Goal: Register for event/course

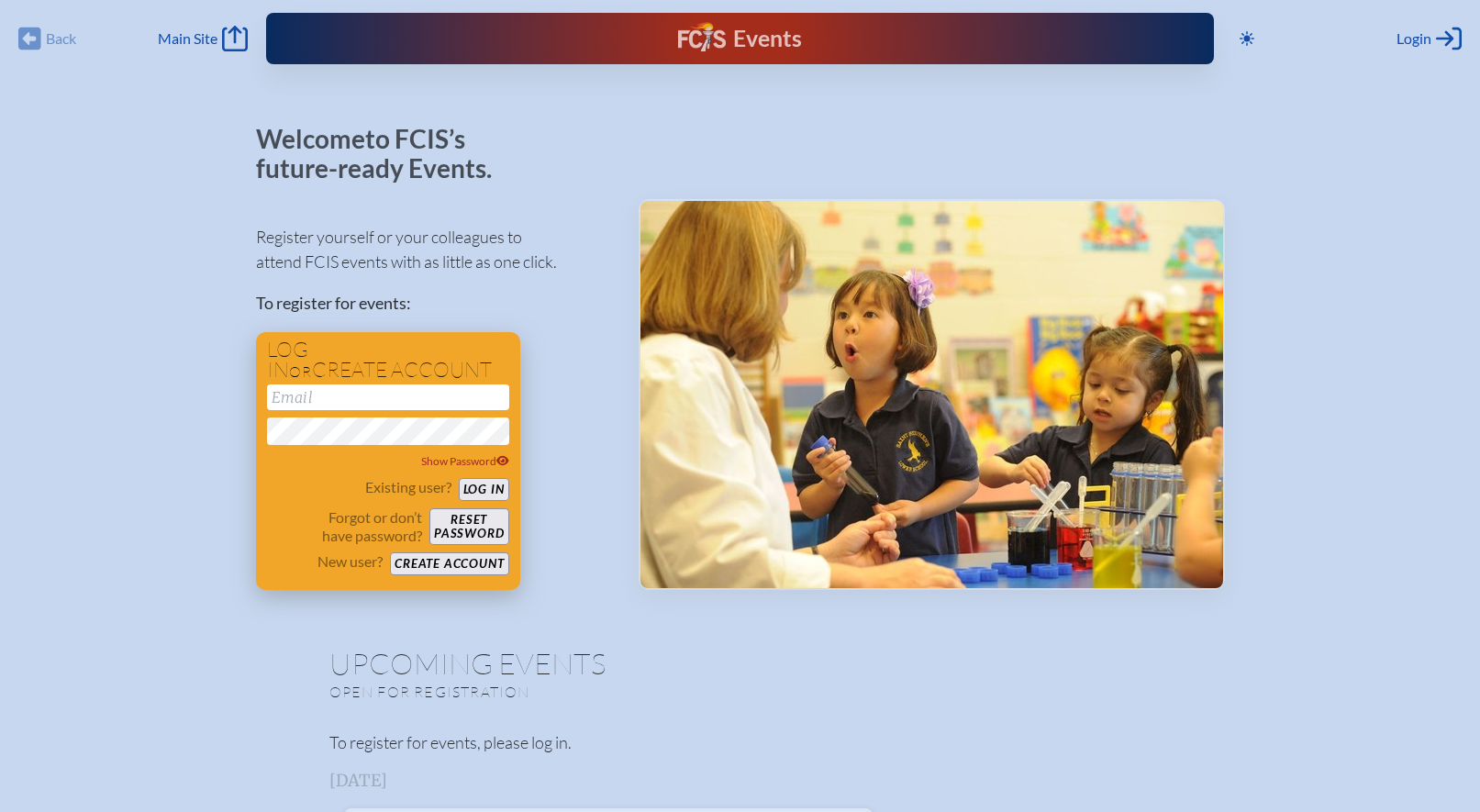
click at [366, 400] on input "email" at bounding box center [387, 397] width 242 height 25
click at [496, 488] on button "Log in" at bounding box center [484, 489] width 51 height 23
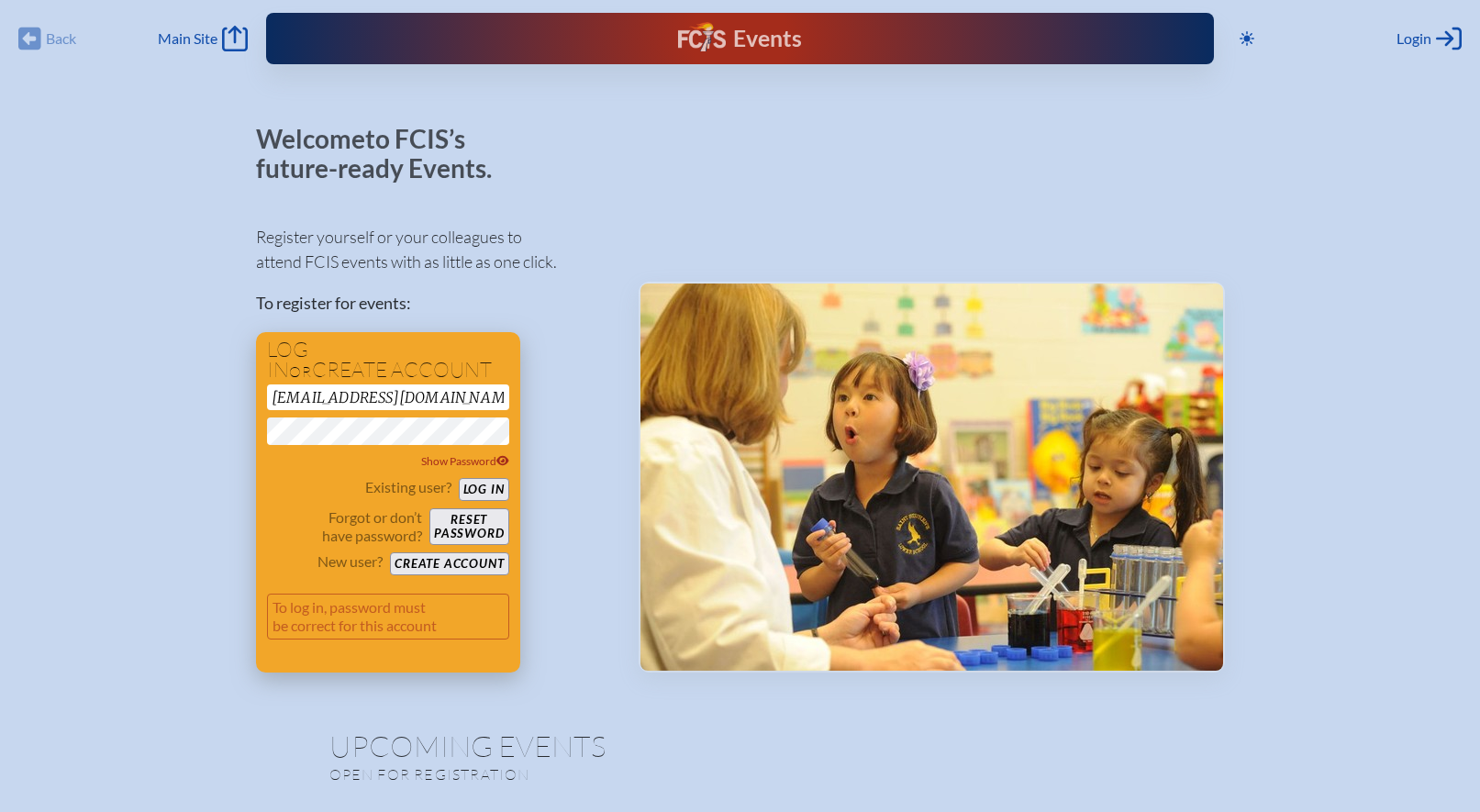
click at [481, 481] on button "Log in" at bounding box center [484, 489] width 51 height 23
click at [474, 525] on button "Reset password" at bounding box center [469, 526] width 79 height 37
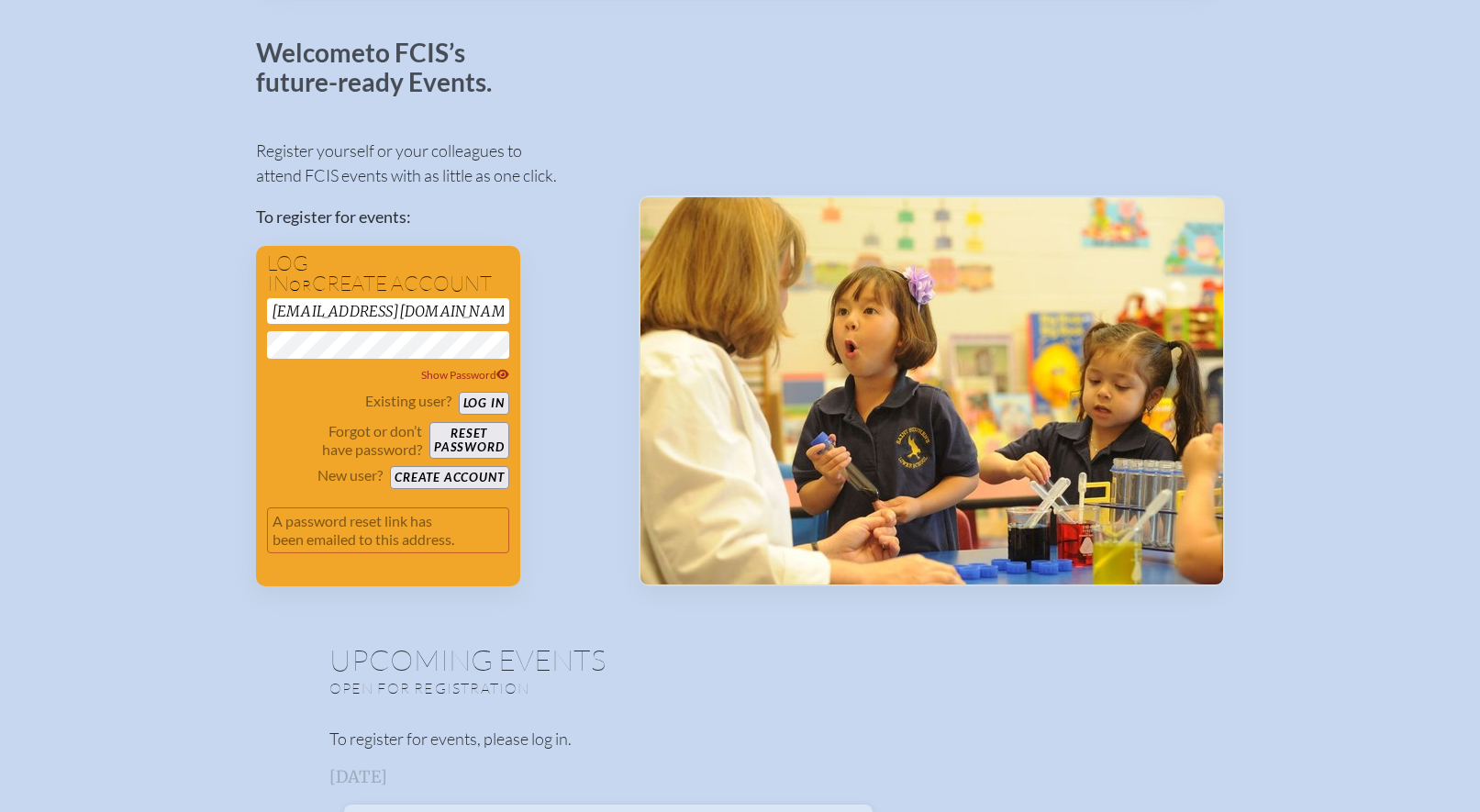
scroll to position [89, 0]
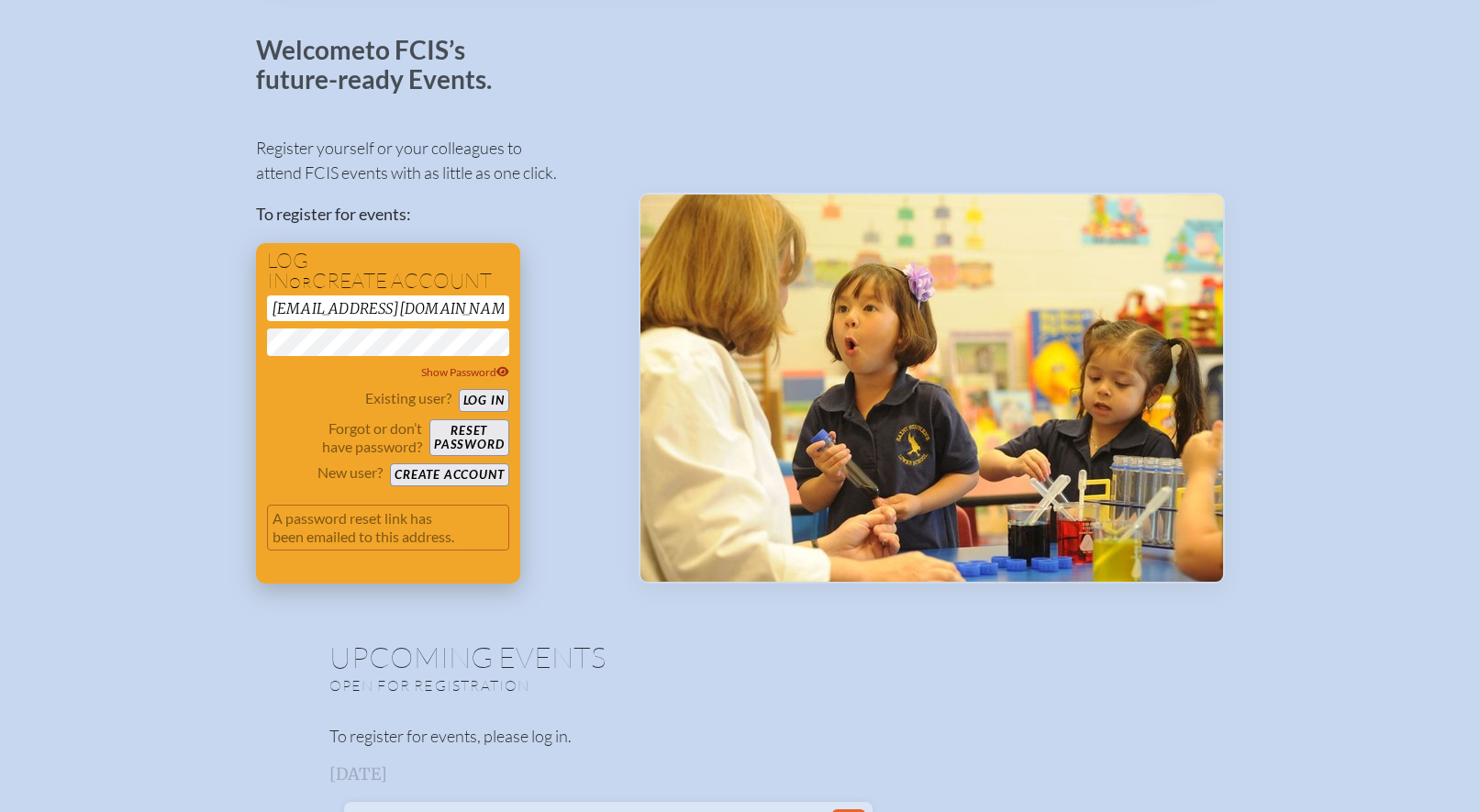
click at [480, 435] on button "Reset password" at bounding box center [469, 437] width 79 height 37
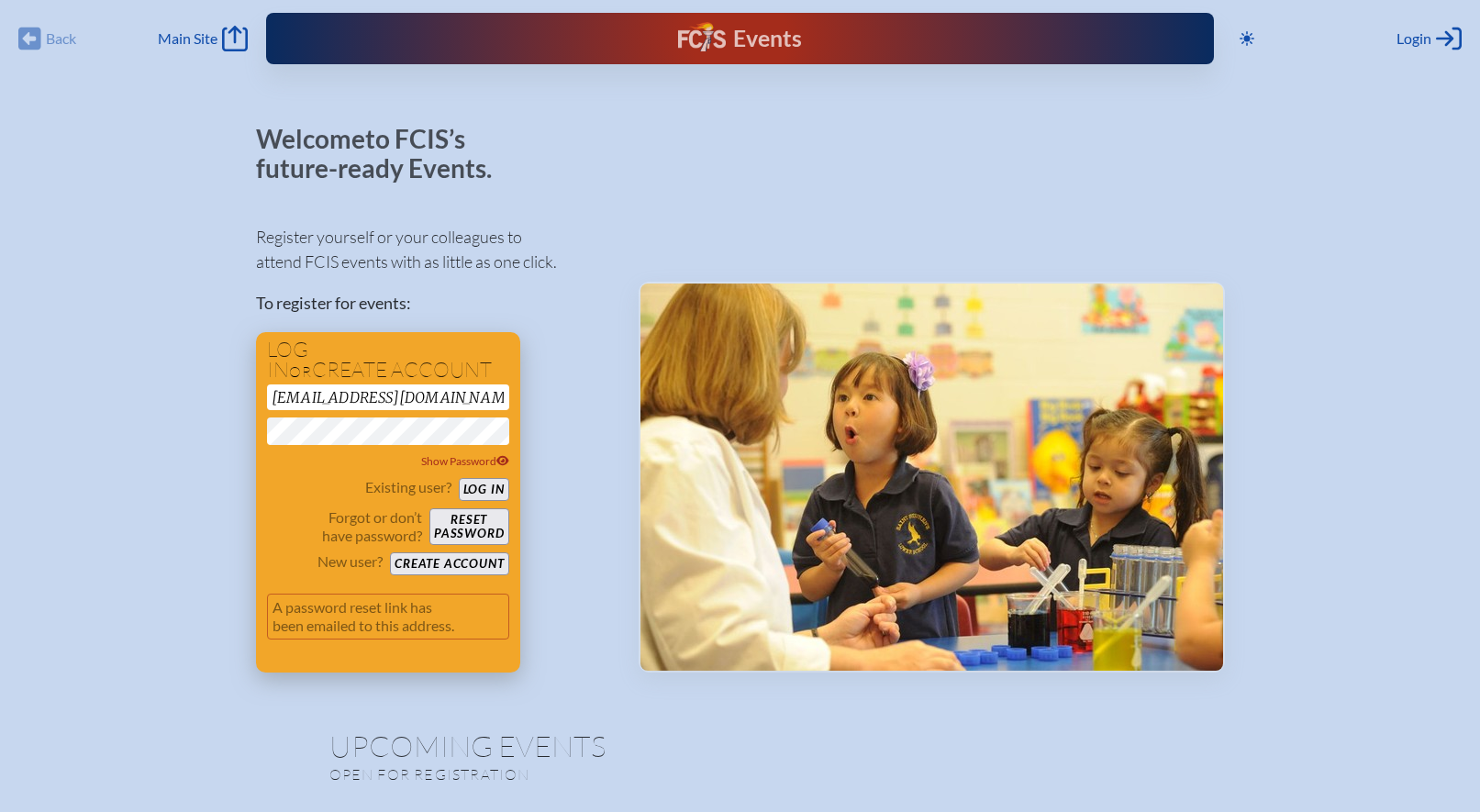
scroll to position [0, 0]
click at [446, 569] on button "Create account" at bounding box center [449, 563] width 119 height 23
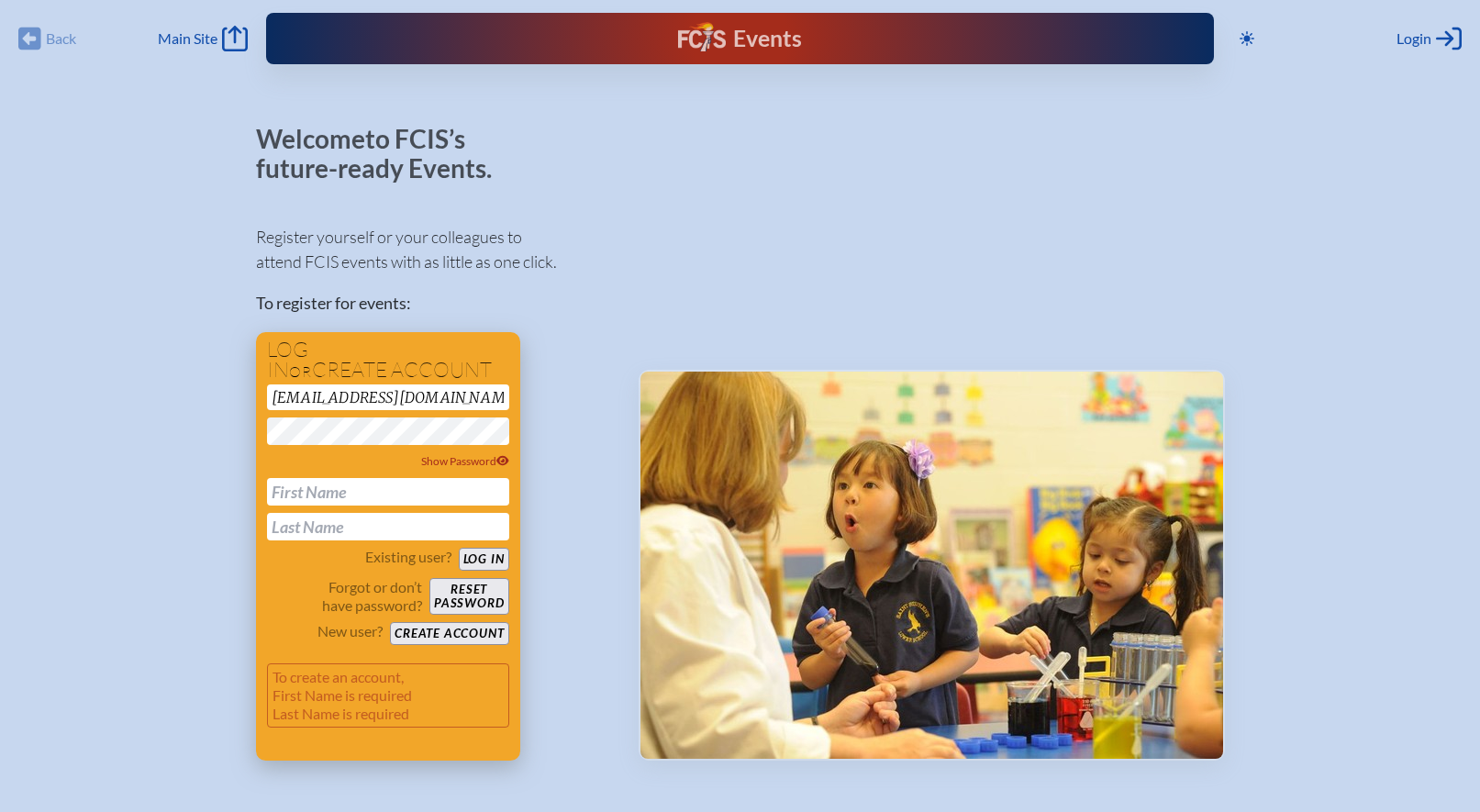
click at [395, 412] on div "abaralt@shorecrest.org Show Password" at bounding box center [387, 463] width 242 height 156
click at [390, 396] on input "[EMAIL_ADDRESS][DOMAIN_NAME]" at bounding box center [387, 397] width 242 height 25
type input "abaralt@shorecrst.org"
click at [390, 396] on input "abaralt@shorecrst.org" at bounding box center [387, 397] width 242 height 25
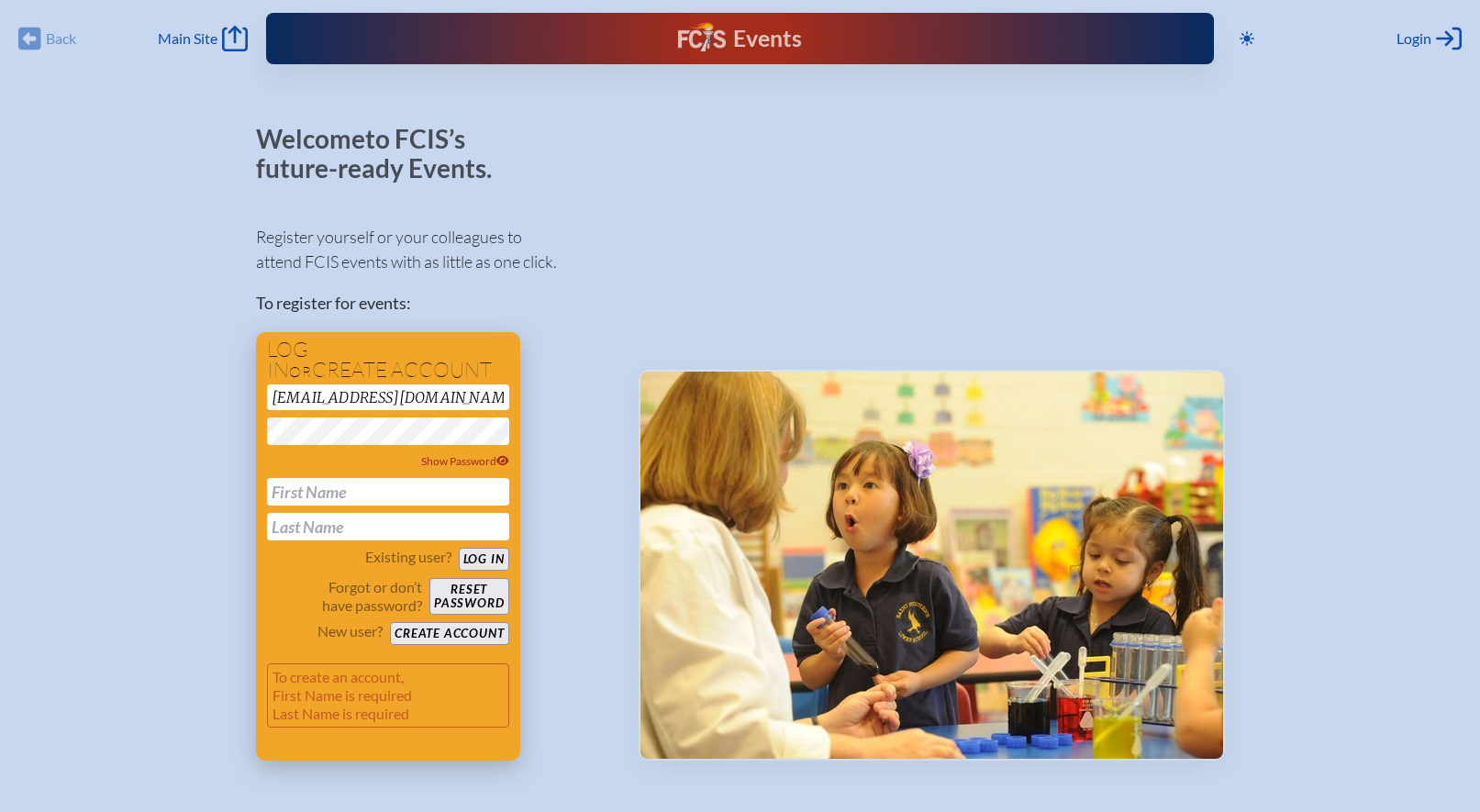
click at [390, 396] on input "abaralt@shorecrst.org" at bounding box center [387, 397] width 242 height 25
click at [325, 488] on input "text" at bounding box center [387, 491] width 242 height 27
type input "[PERSON_NAME]"
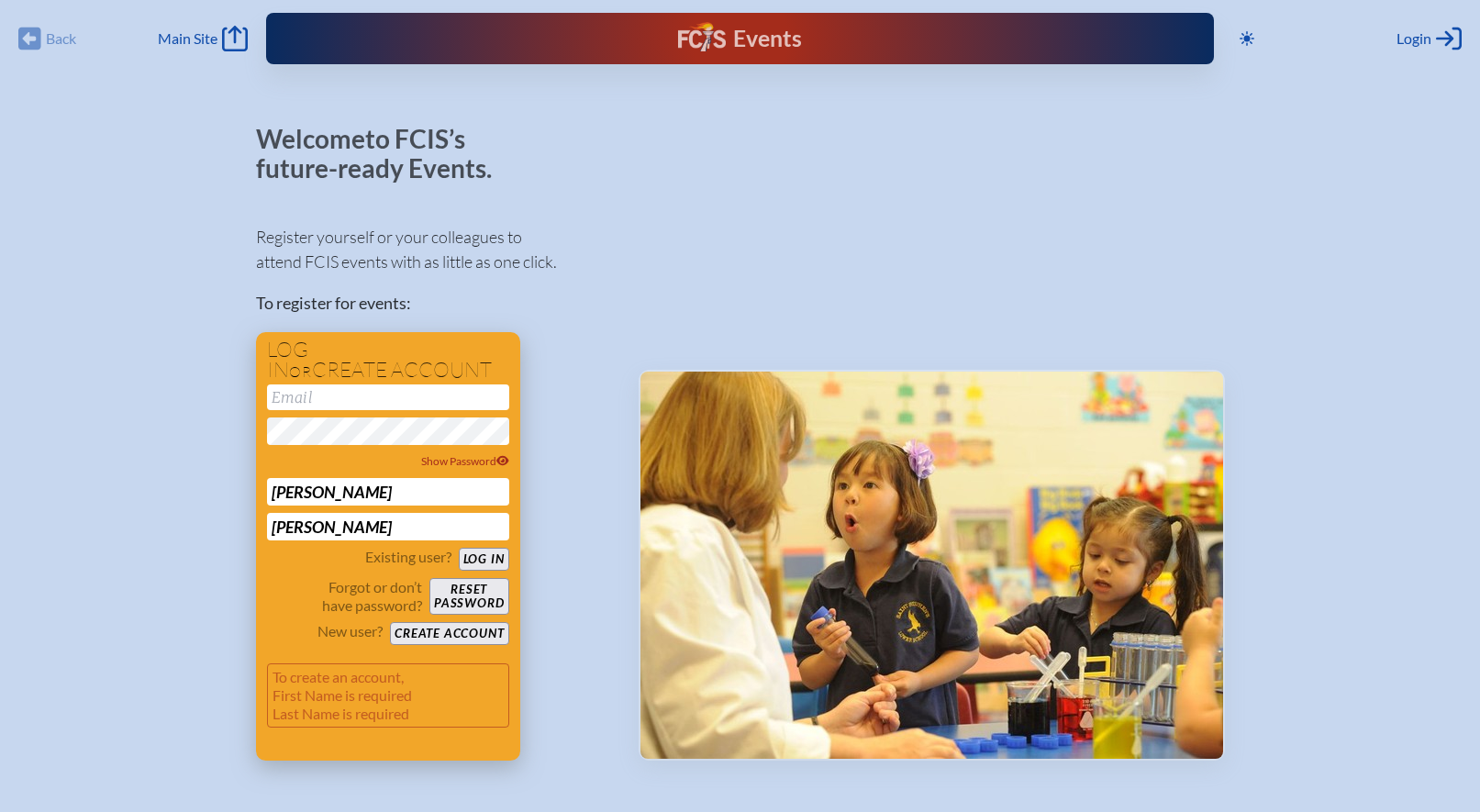
click at [459, 547] on button "Log in" at bounding box center [484, 559] width 51 height 23
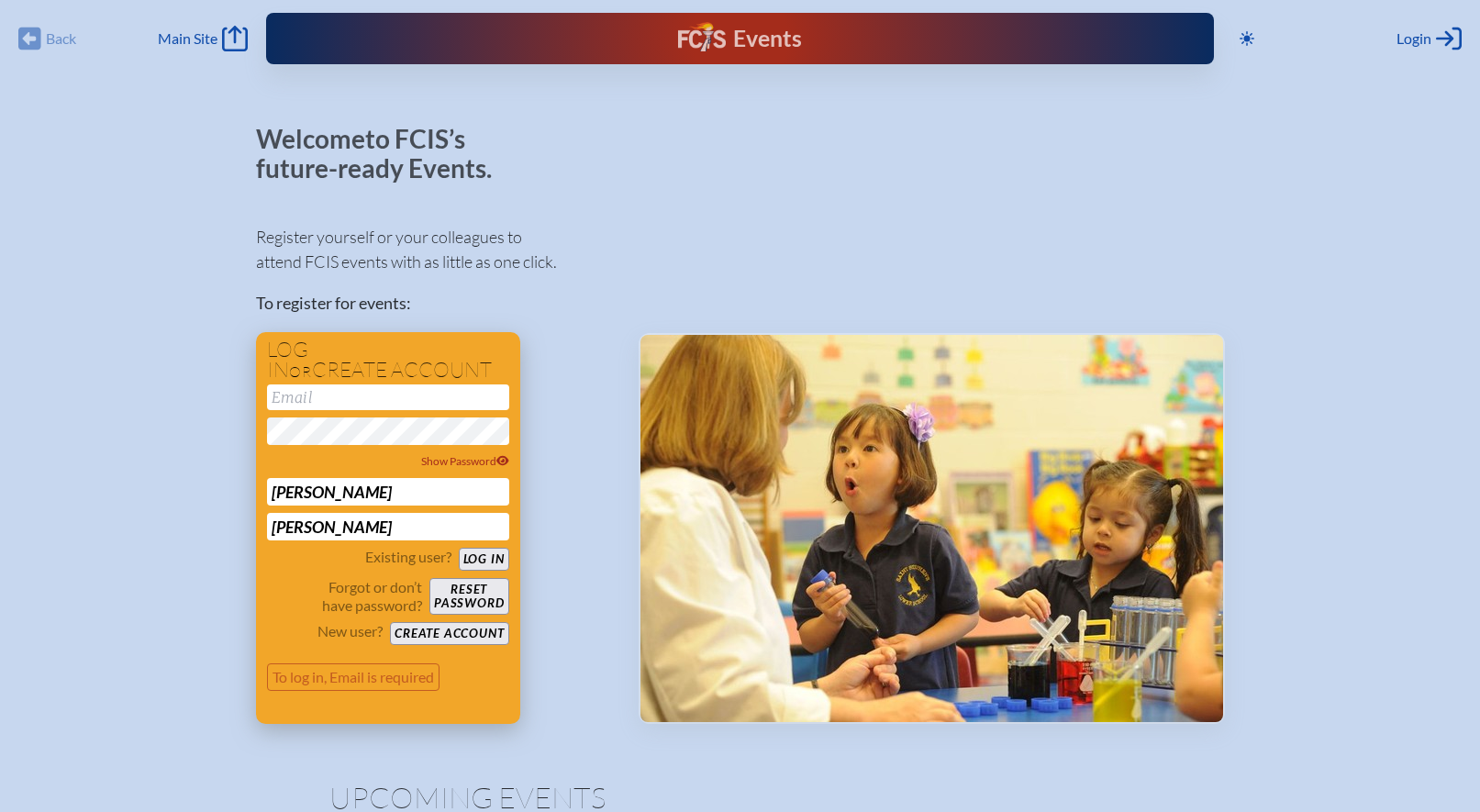
click at [300, 594] on p "Forgot or don’t have password?" at bounding box center [345, 595] width 156 height 37
click at [310, 396] on input "email" at bounding box center [387, 397] width 242 height 25
type input "[EMAIL_ADDRESS][DOMAIN_NAME]"
click at [549, 404] on div "Register yourself or your colleagues to attend FCIS events with as little as on…" at bounding box center [432, 465] width 353 height 515
click at [476, 634] on button "Create account" at bounding box center [449, 633] width 119 height 23
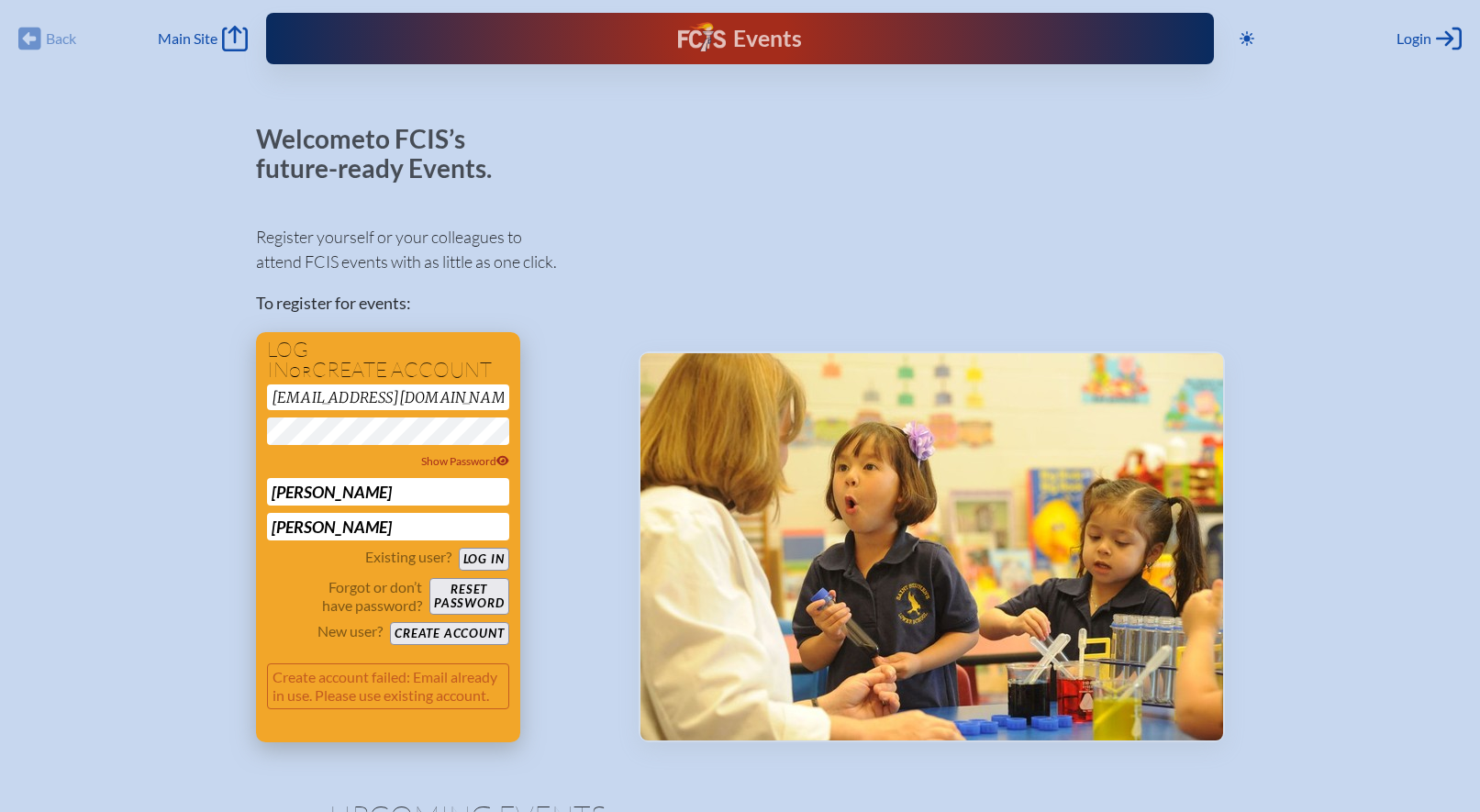
click at [474, 595] on button "Reset password" at bounding box center [469, 595] width 79 height 37
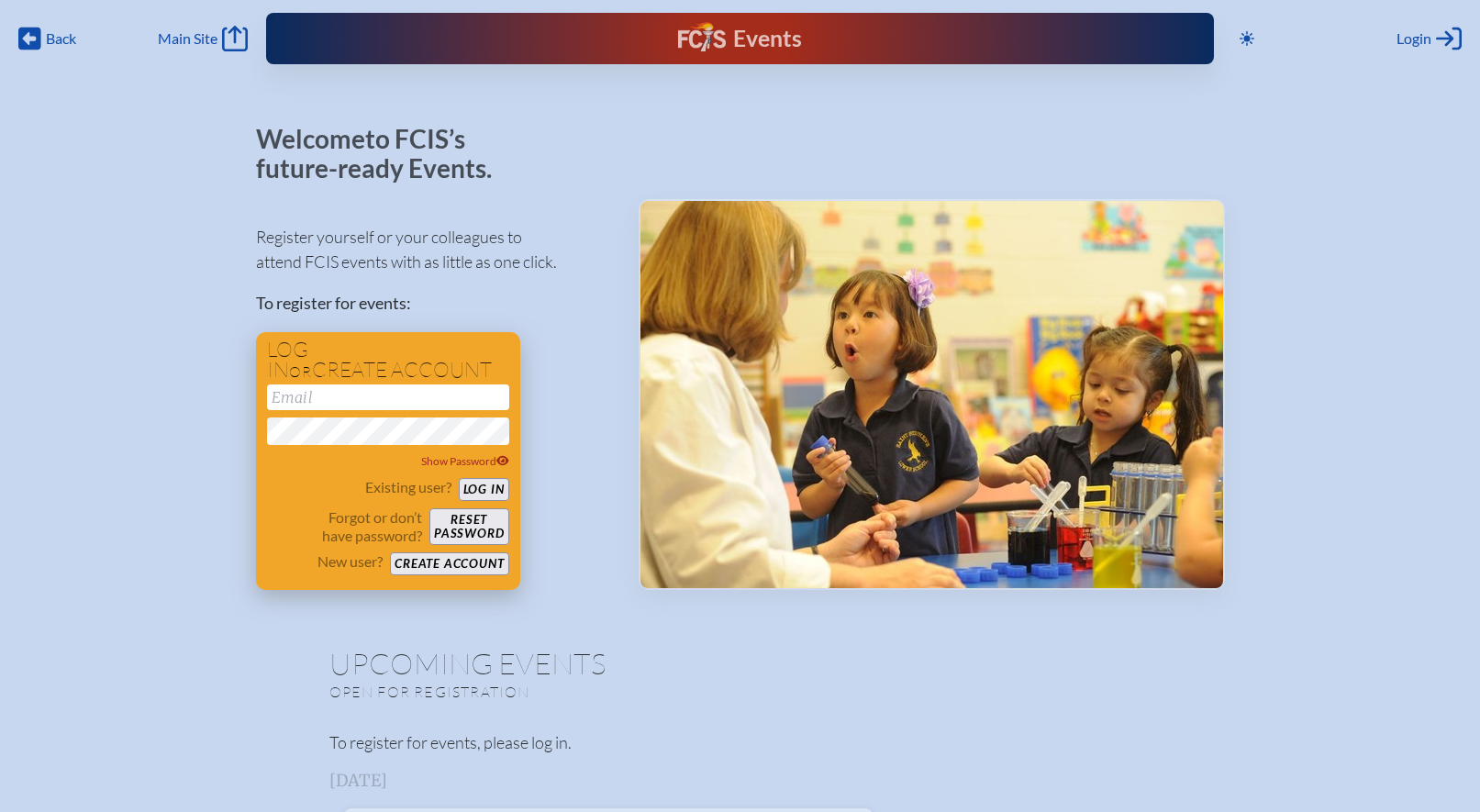
click at [368, 399] on input "email" at bounding box center [387, 397] width 242 height 25
type input "[EMAIL_ADDRESS][DOMAIN_NAME]"
click at [492, 482] on button "Log in" at bounding box center [484, 489] width 51 height 23
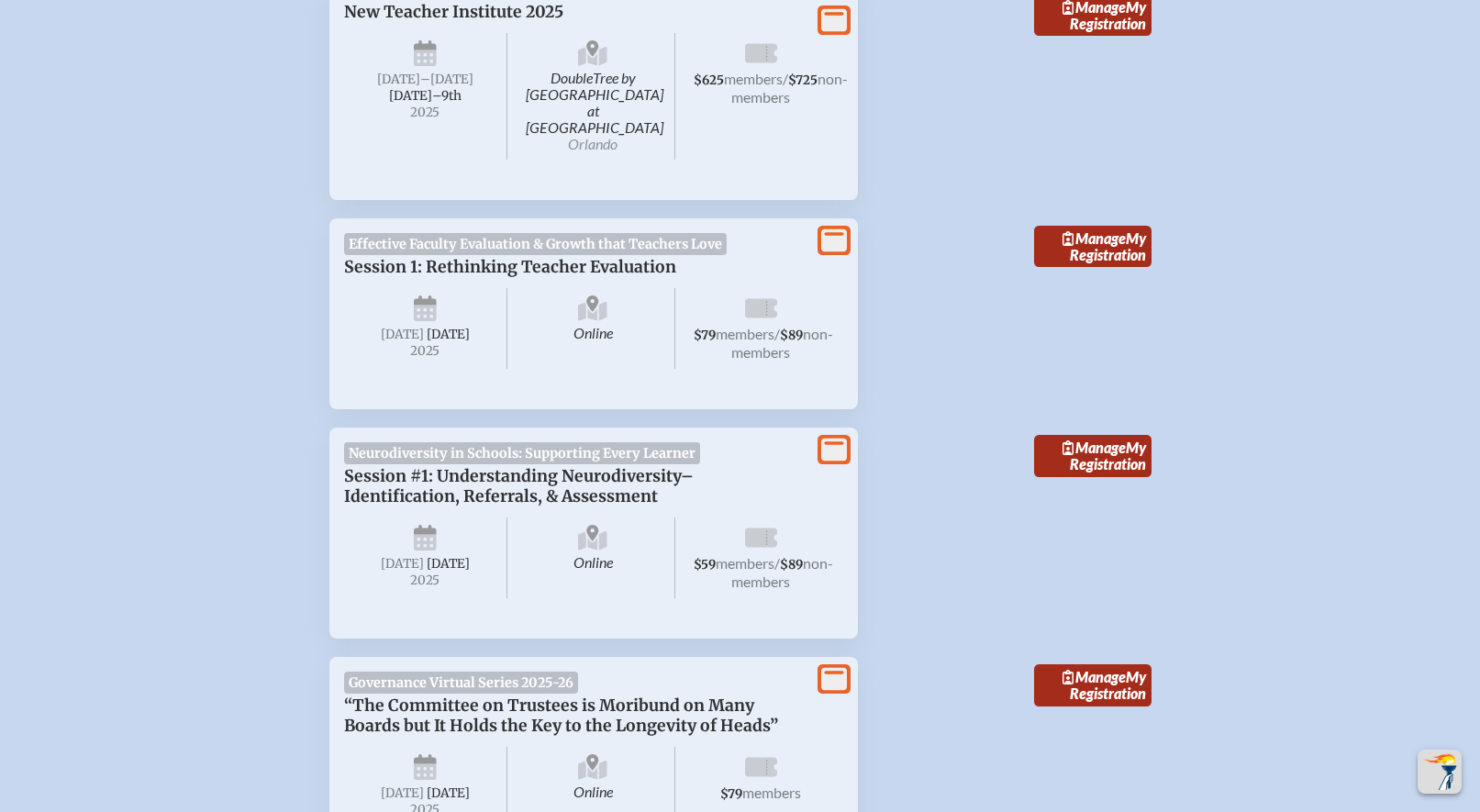
scroll to position [759, 0]
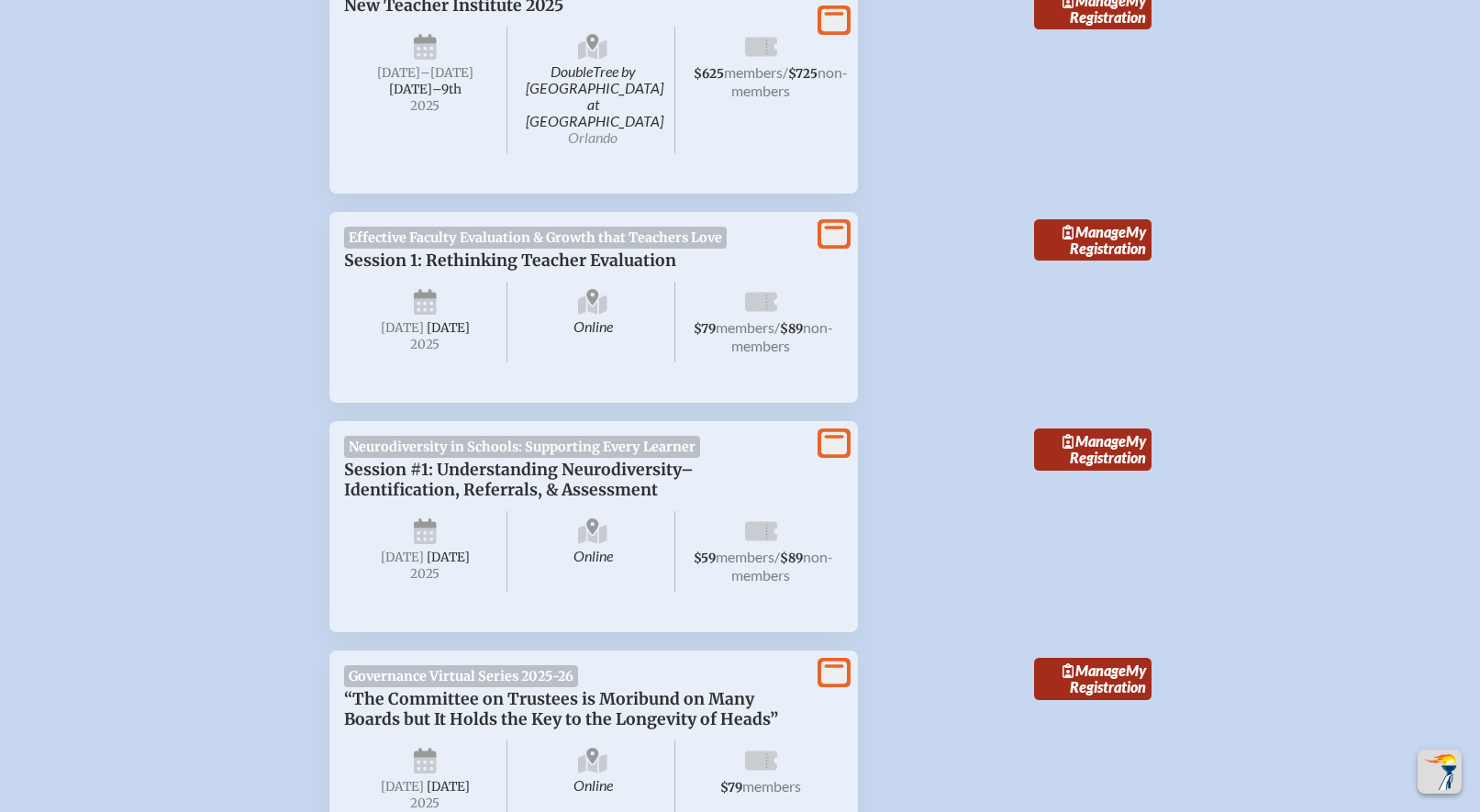
click at [560, 226] on span "Effective Faculty Evaluation & Growth that Teachers Love" at bounding box center [535, 236] width 383 height 22
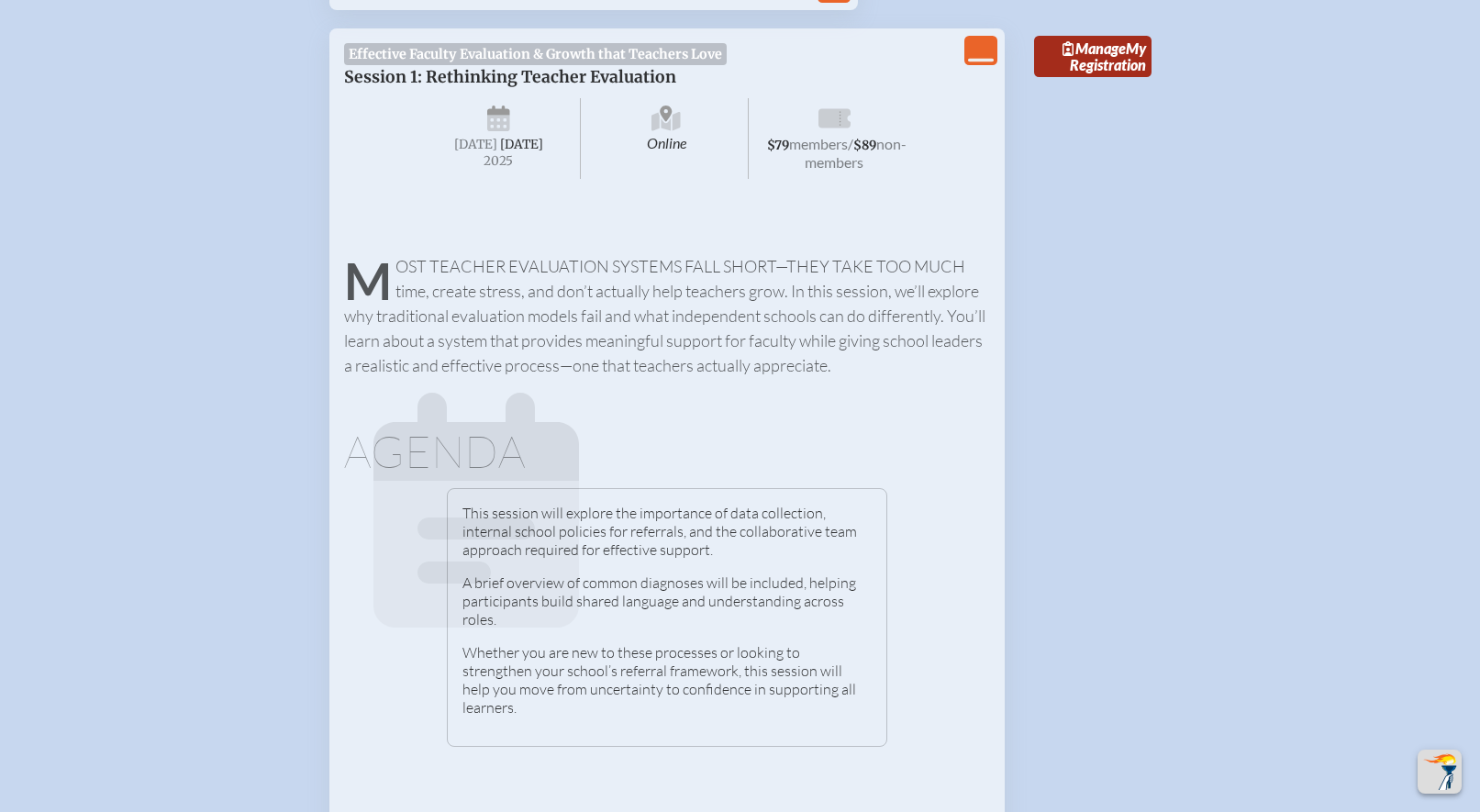
scroll to position [685, 0]
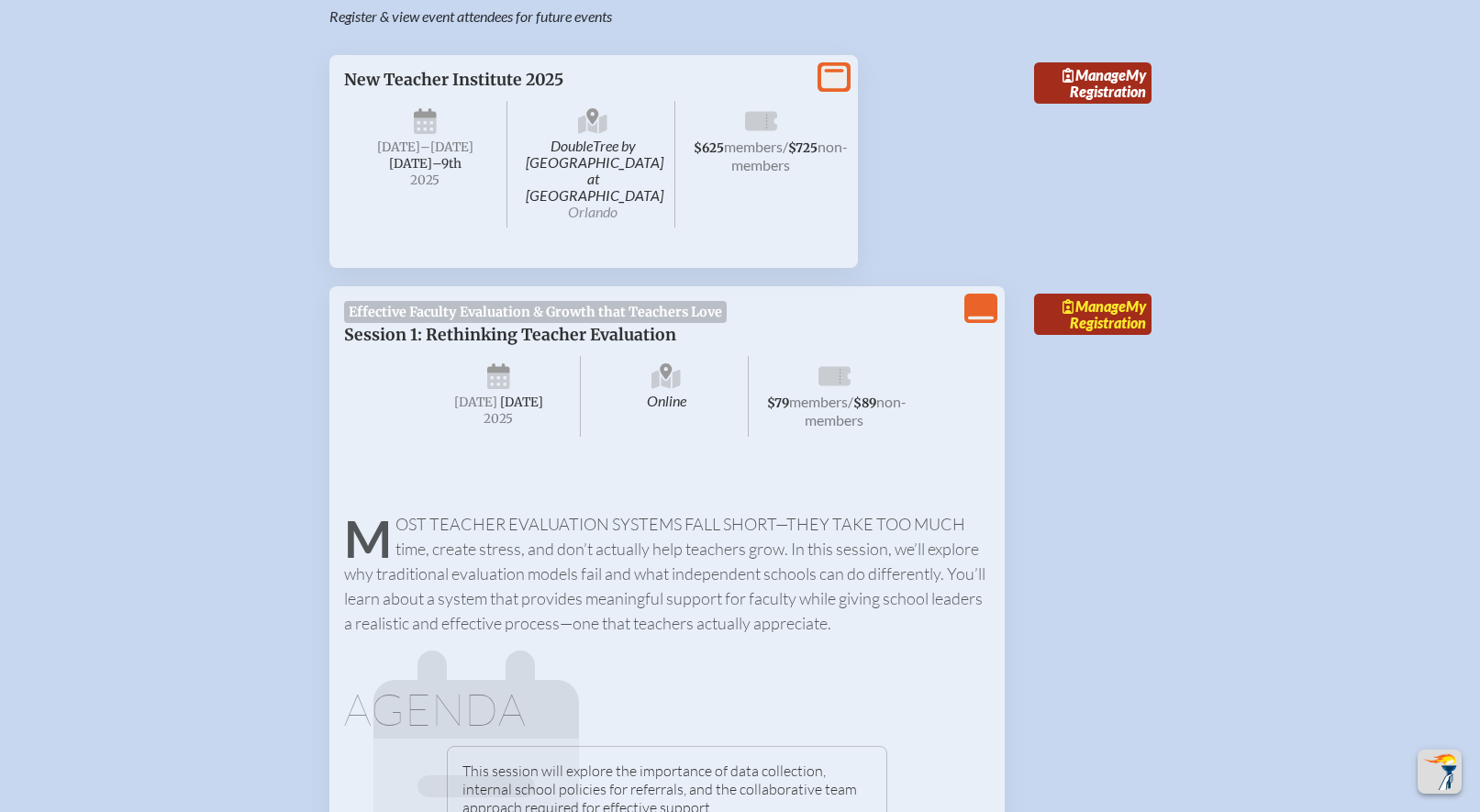
click at [1095, 294] on link "Manage My Registration" at bounding box center [1092, 315] width 118 height 42
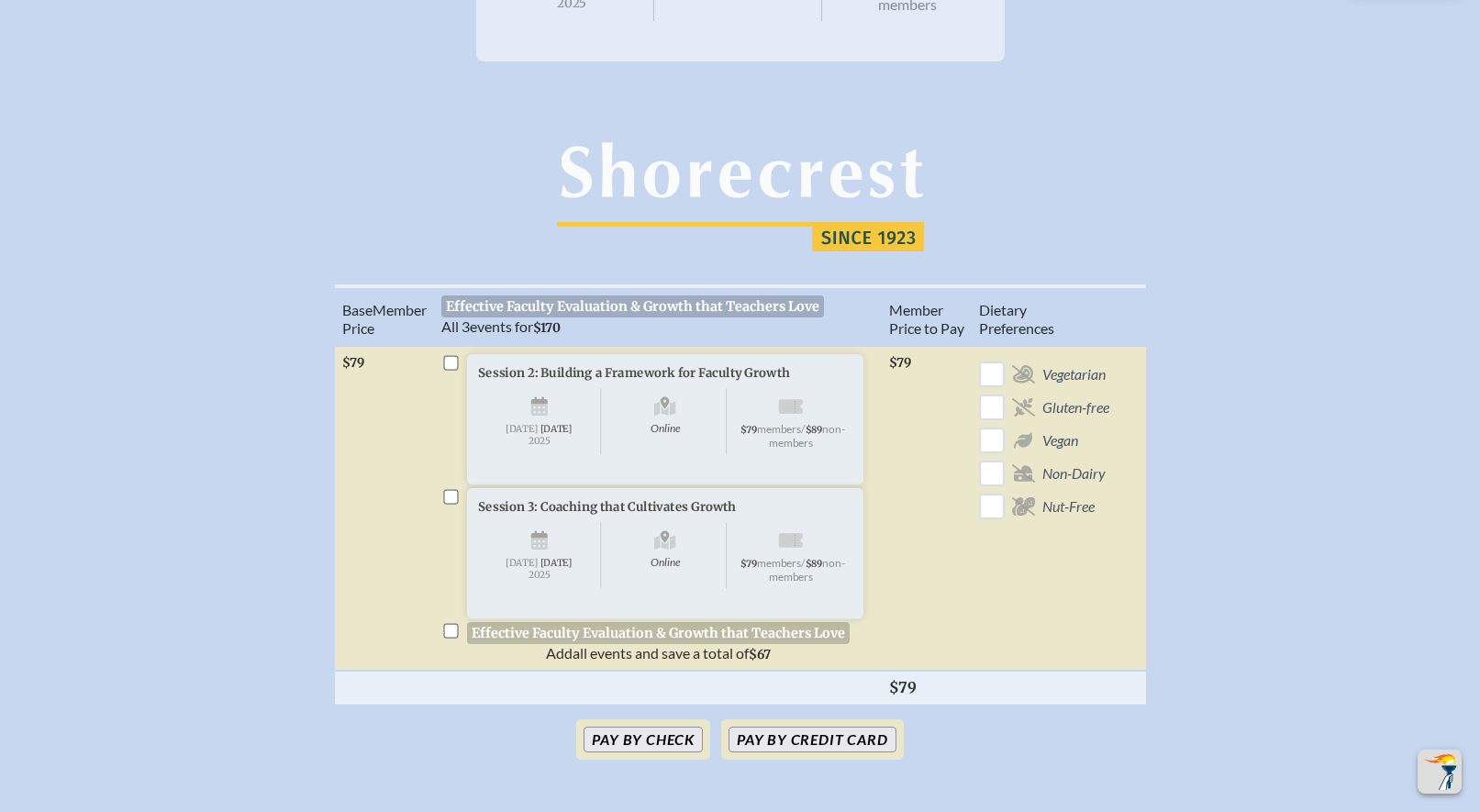
scroll to position [395, 0]
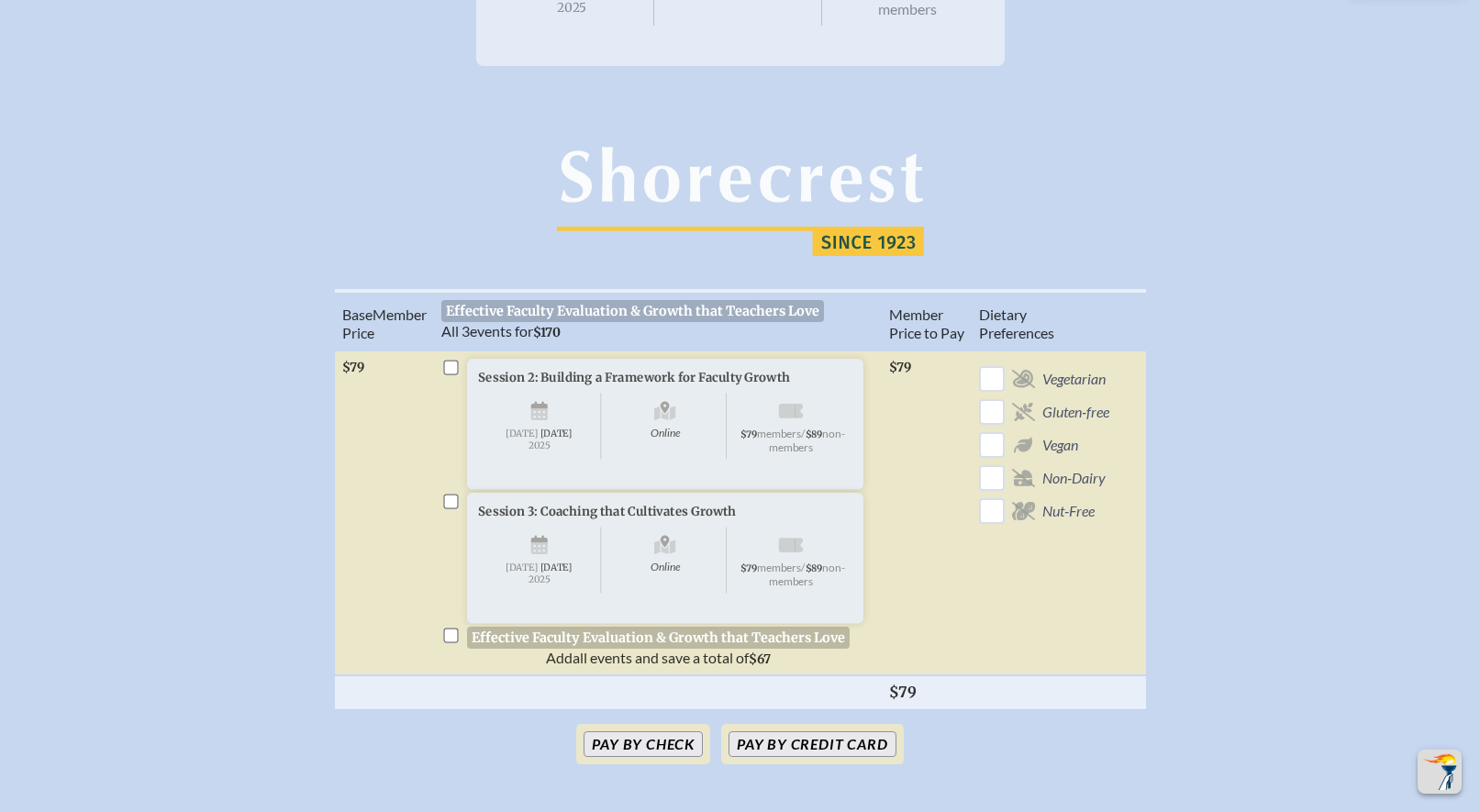
click at [927, 560] on td "$79" at bounding box center [926, 512] width 89 height 325
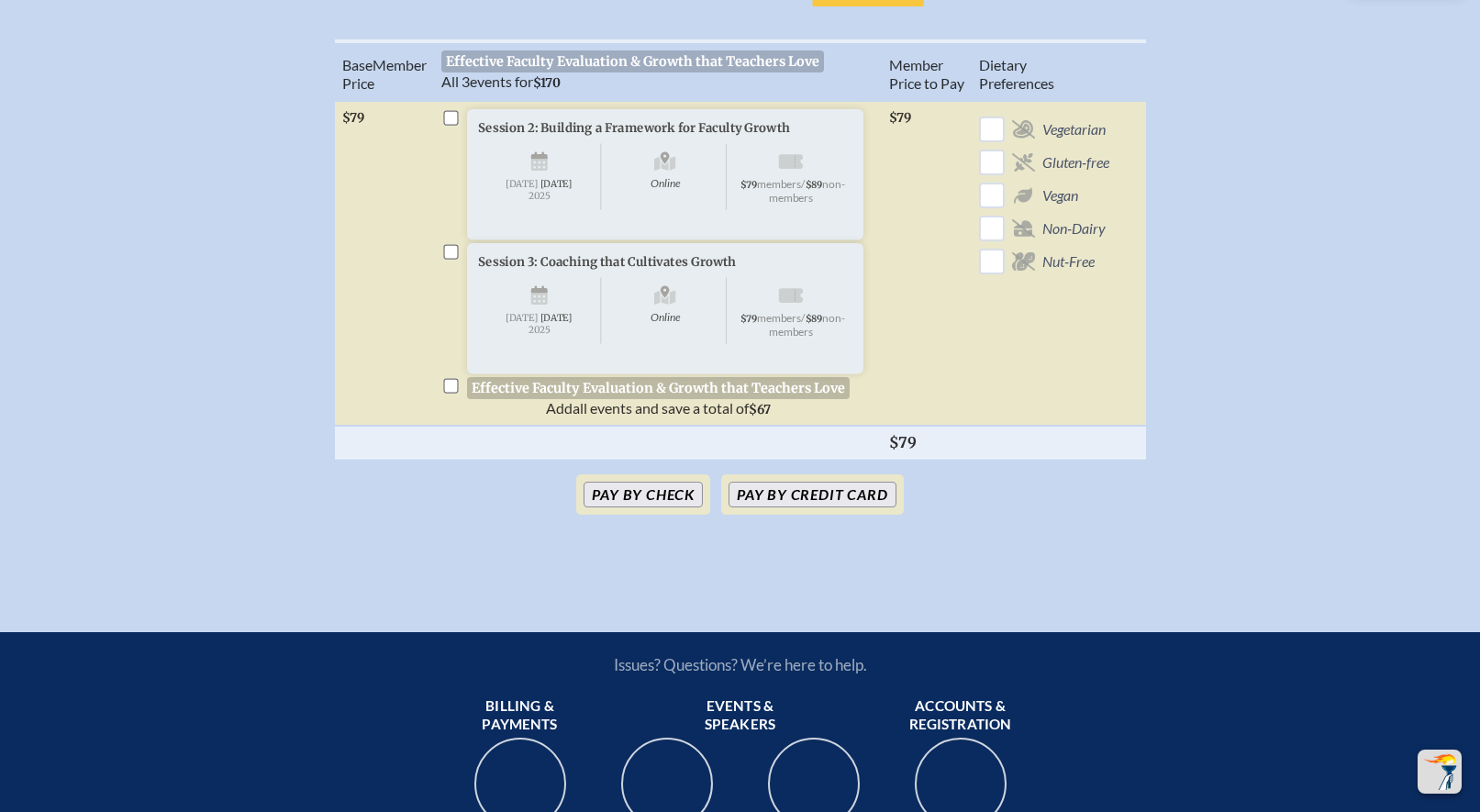
scroll to position [645, 0]
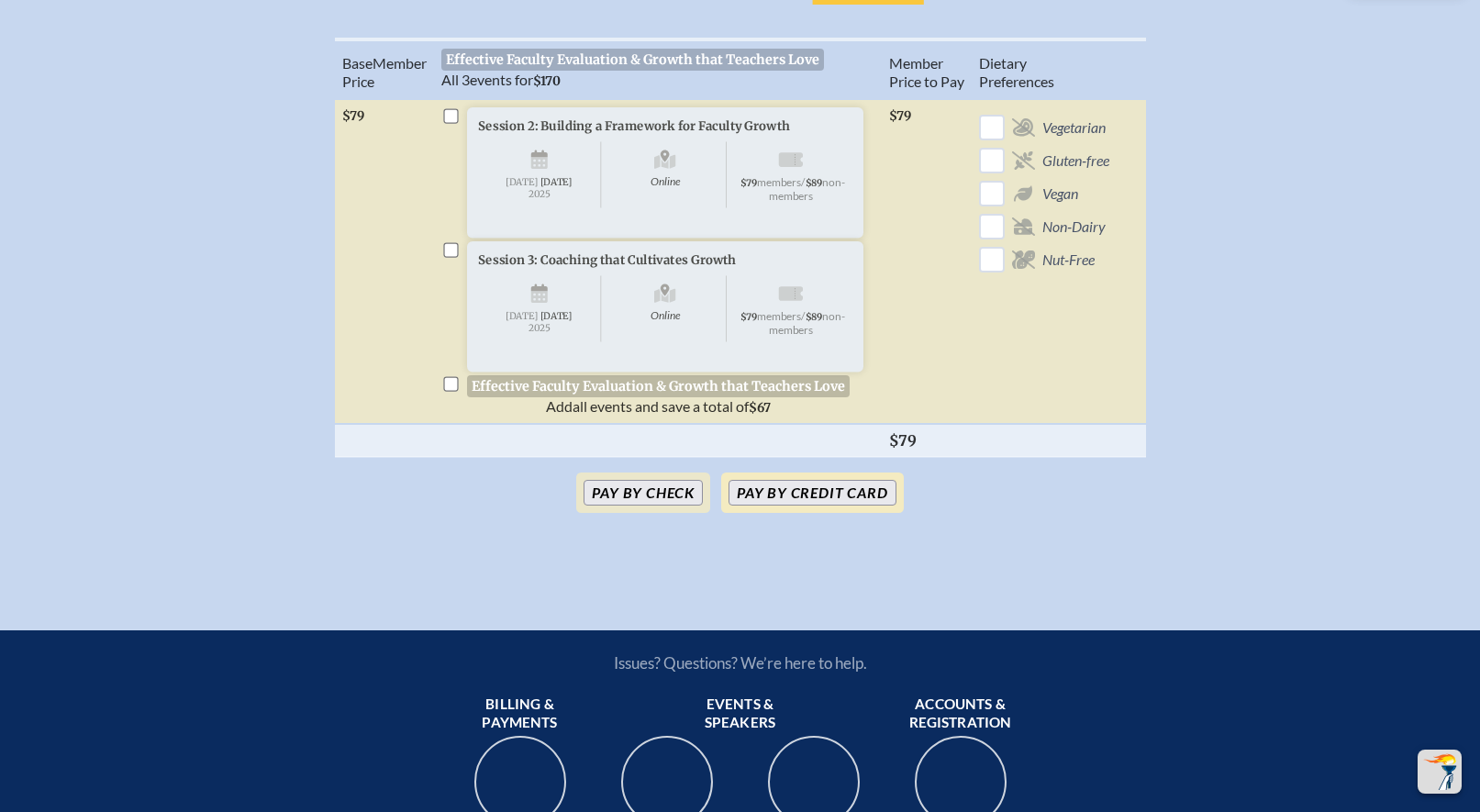
click at [824, 505] on button "Pay by Credit Card" at bounding box center [811, 492] width 167 height 25
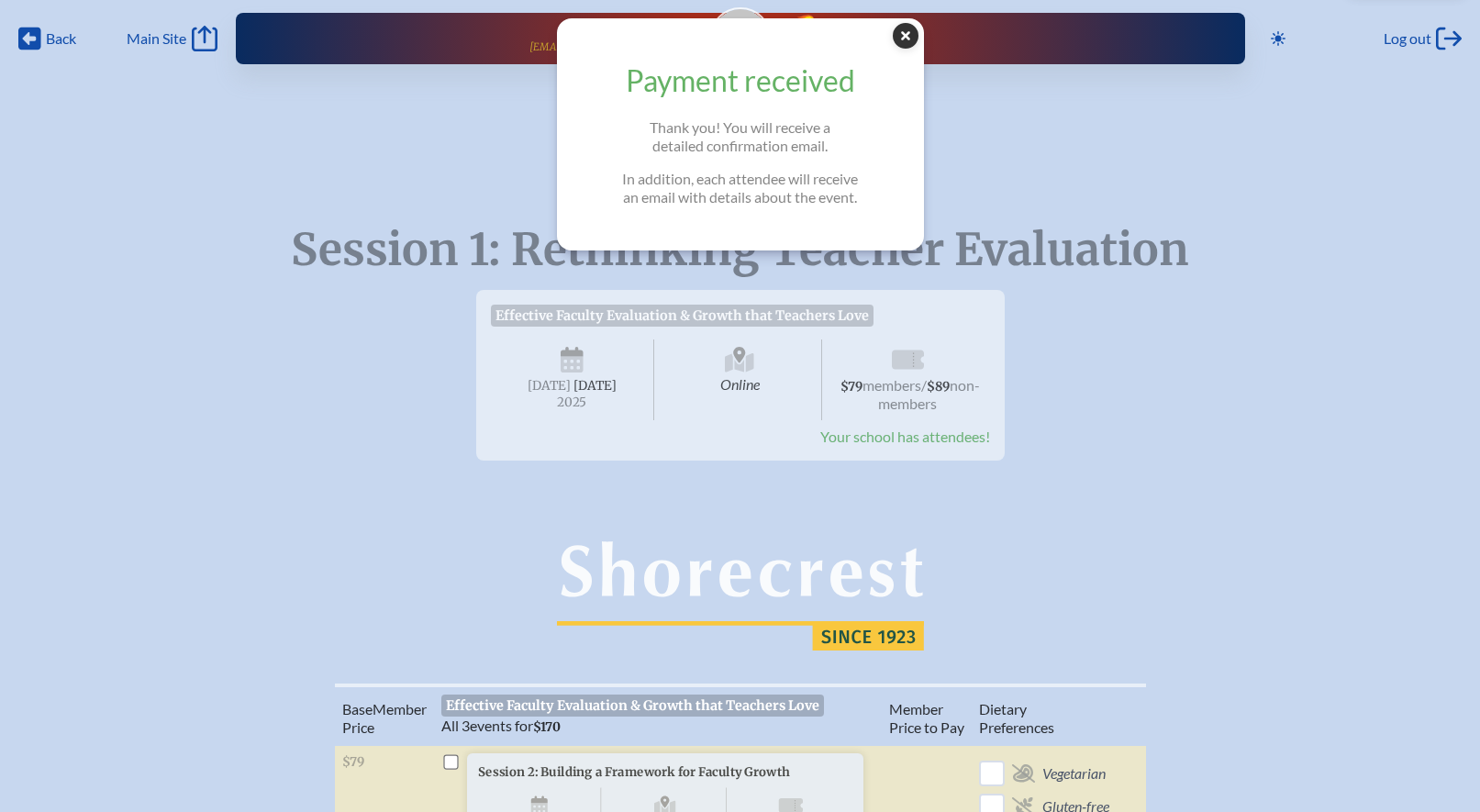
click at [903, 37] on icon "Close Popup" at bounding box center [904, 35] width 25 height 25
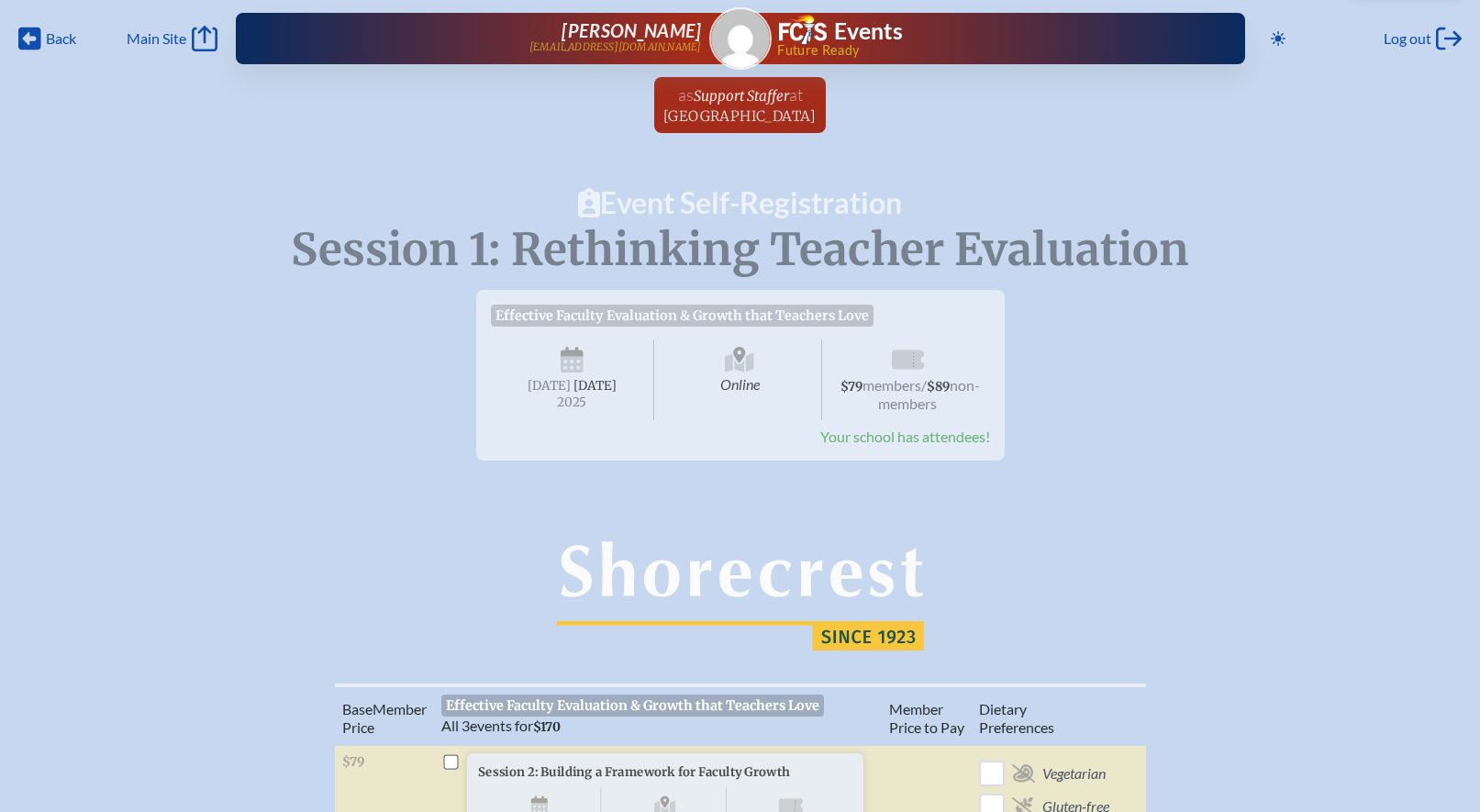
click at [1009, 249] on p "Session 1: Rethinking Teacher Evaluation" at bounding box center [740, 251] width 968 height 51
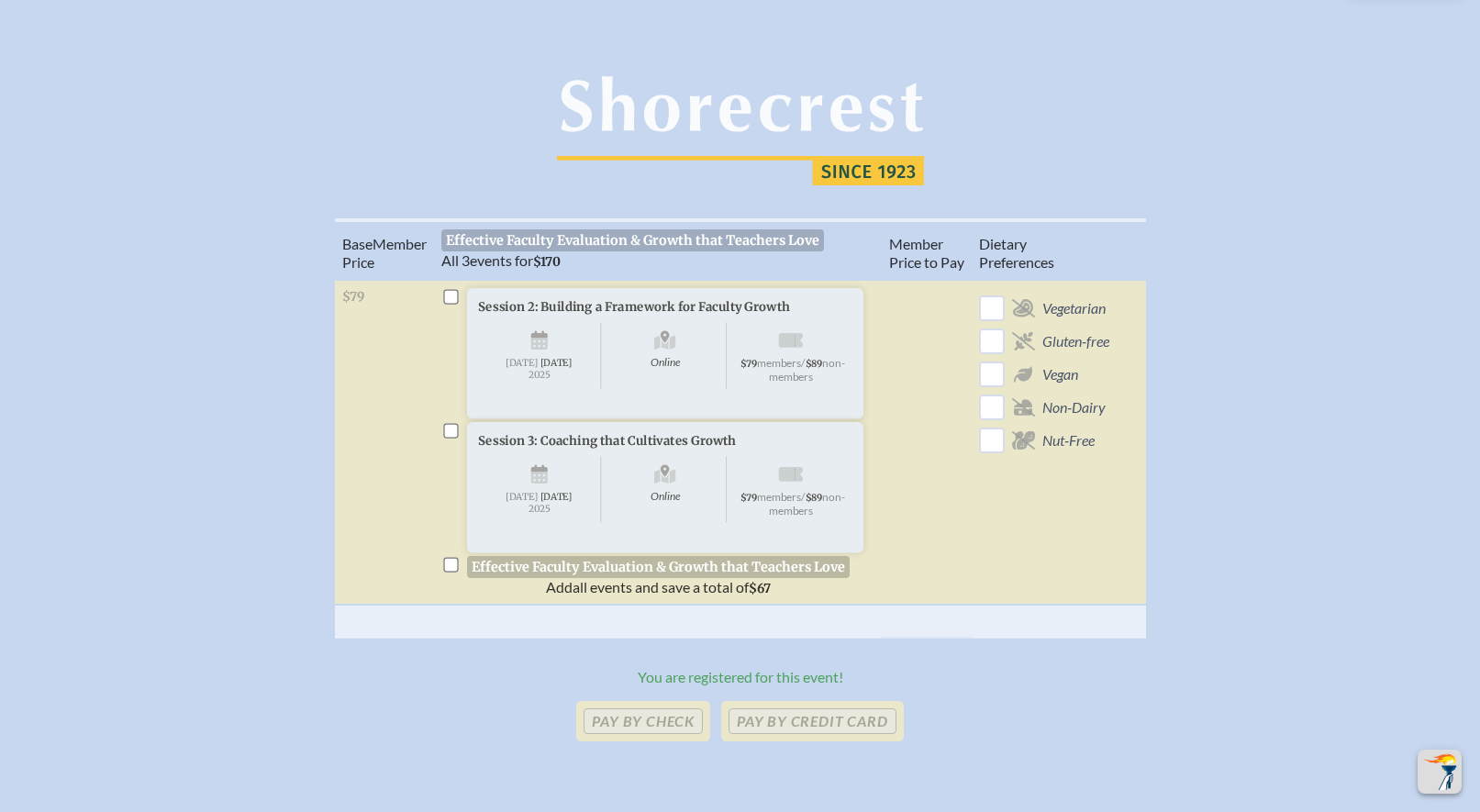
scroll to position [469, 0]
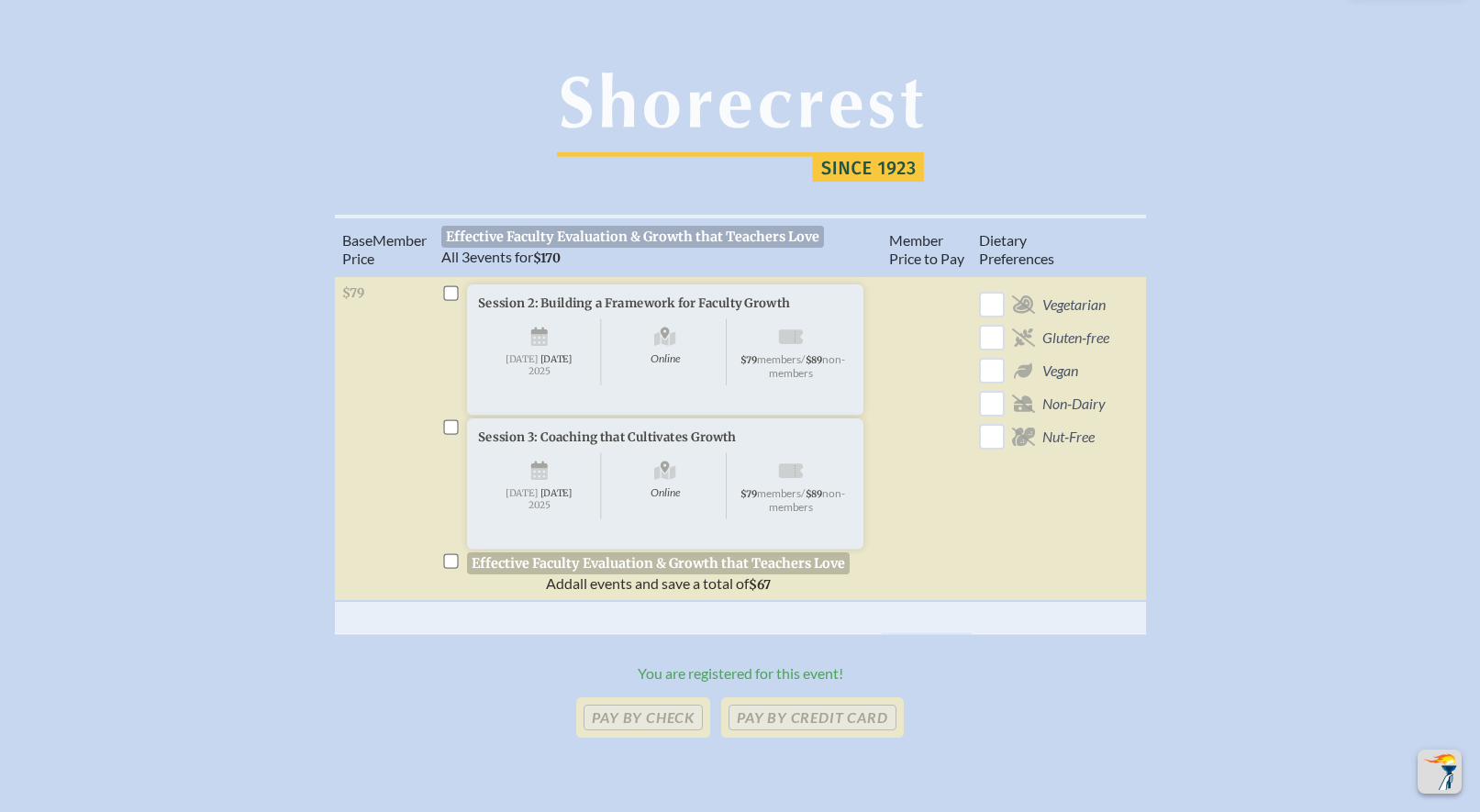
click at [455, 300] on input "checkbox" at bounding box center [450, 293] width 15 height 15
checkbox input "true"
click at [450, 434] on input "checkbox" at bounding box center [450, 427] width 15 height 15
checkbox input "true"
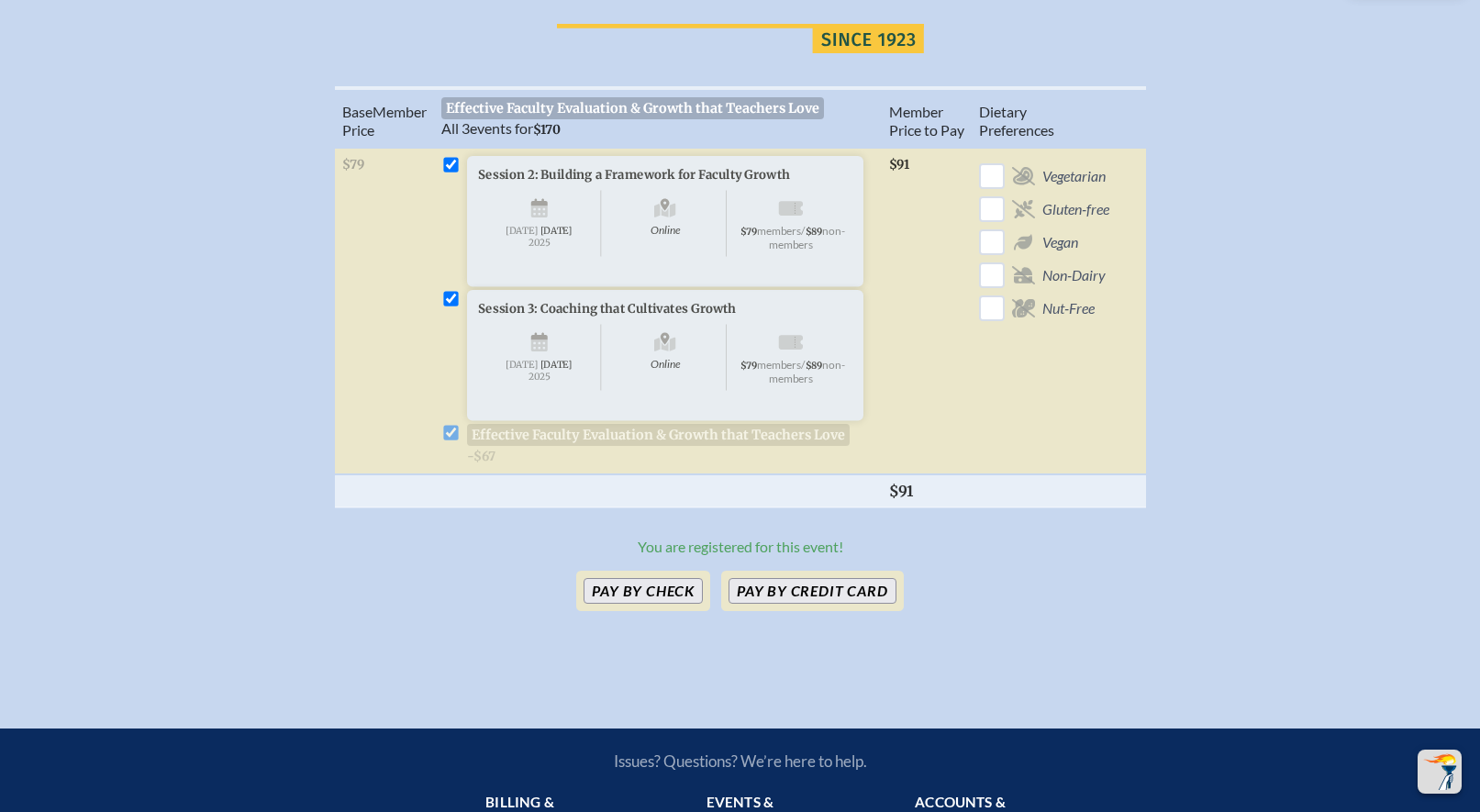
scroll to position [599, 0]
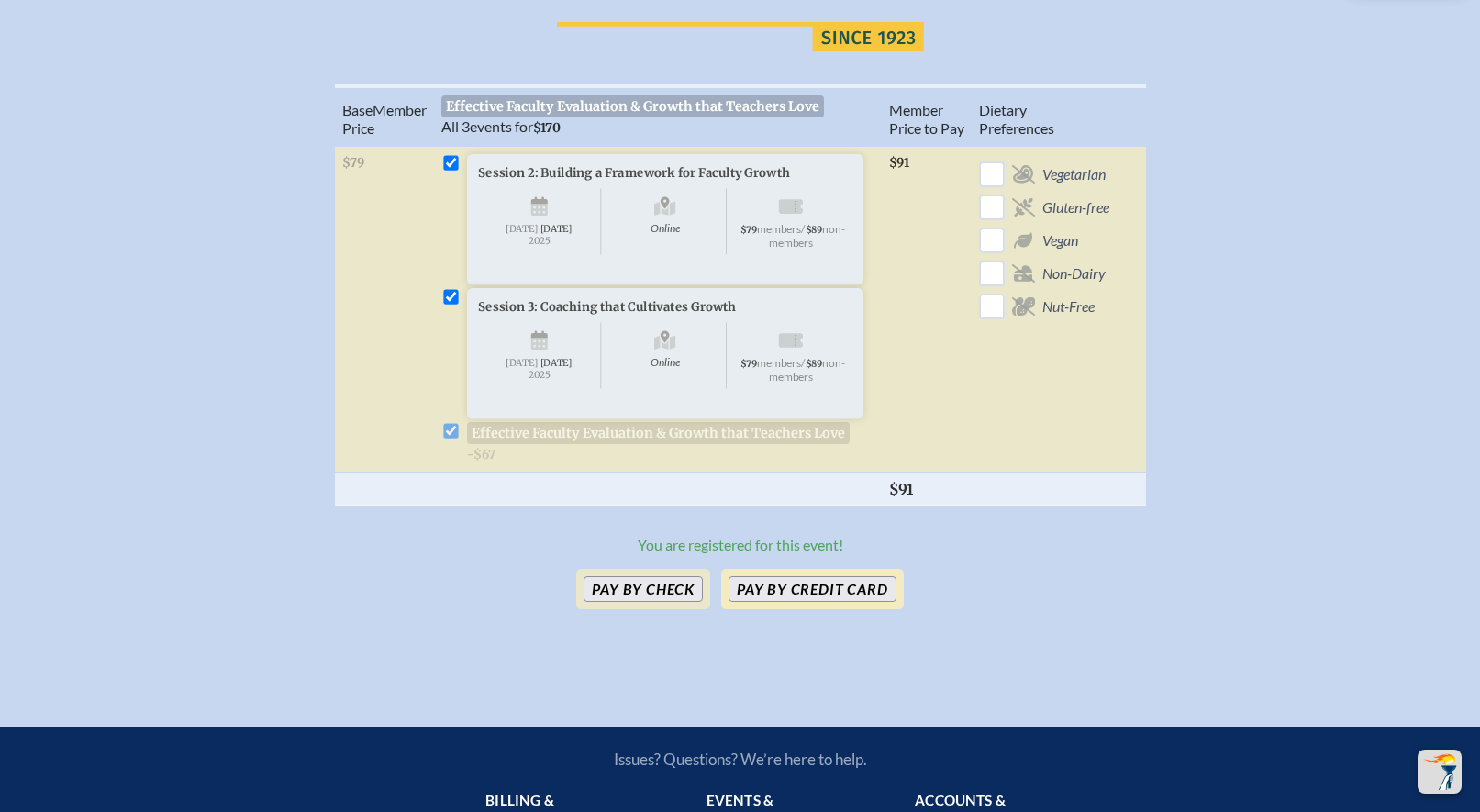
click at [815, 602] on button "Pay by Credit Card" at bounding box center [811, 588] width 167 height 25
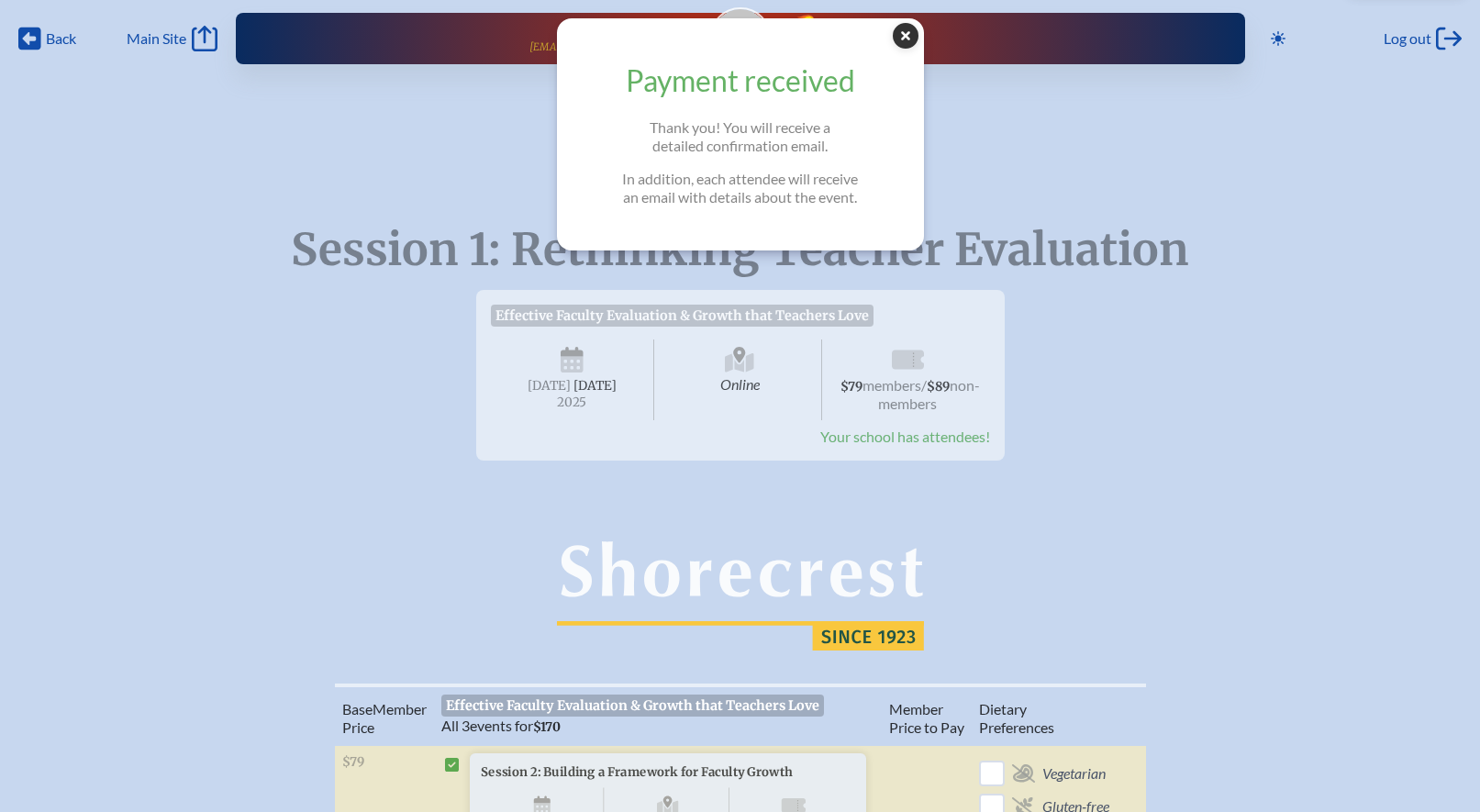
click at [911, 31] on icon at bounding box center [904, 35] width 25 height 25
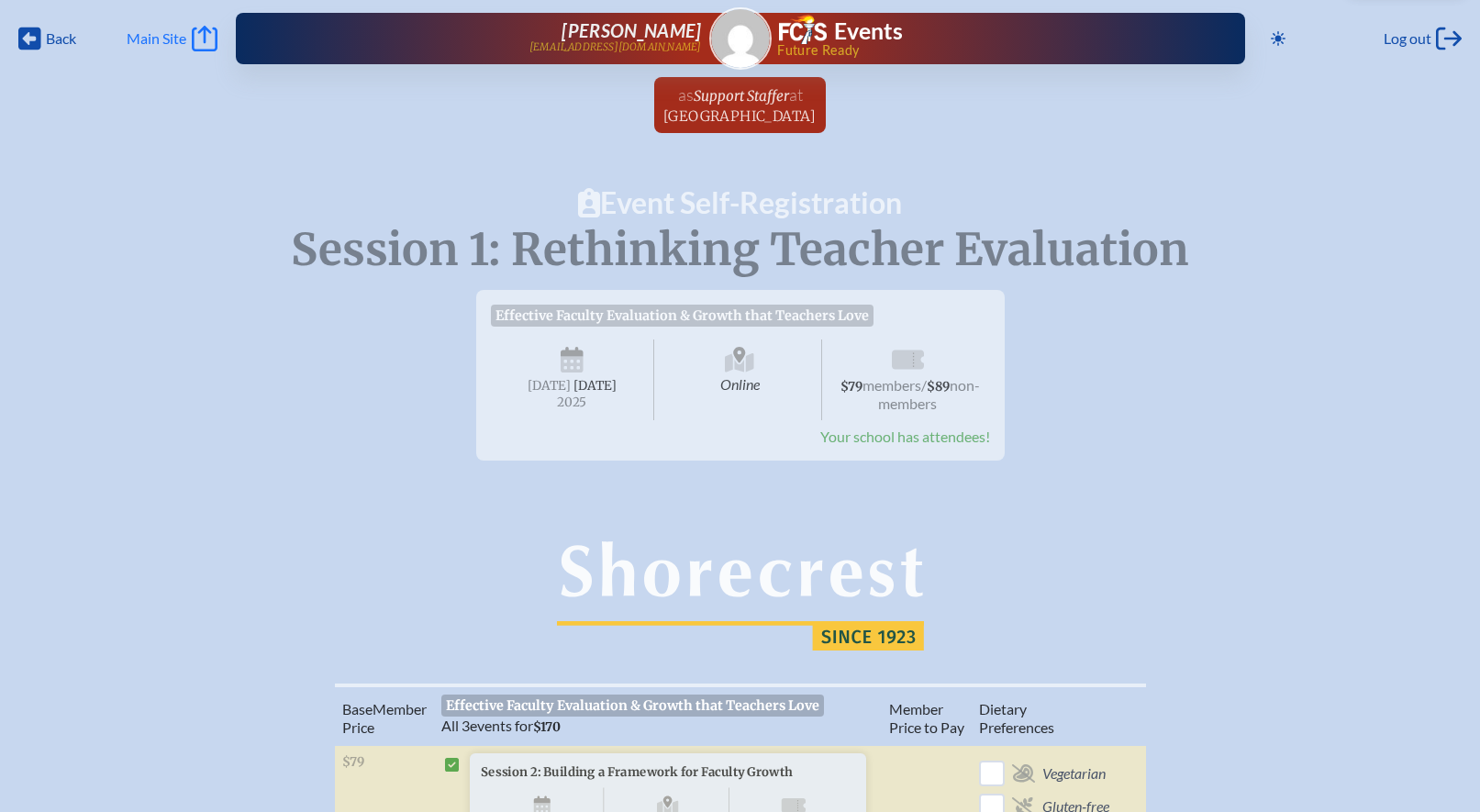
click at [164, 42] on span "Main Site" at bounding box center [155, 38] width 59 height 18
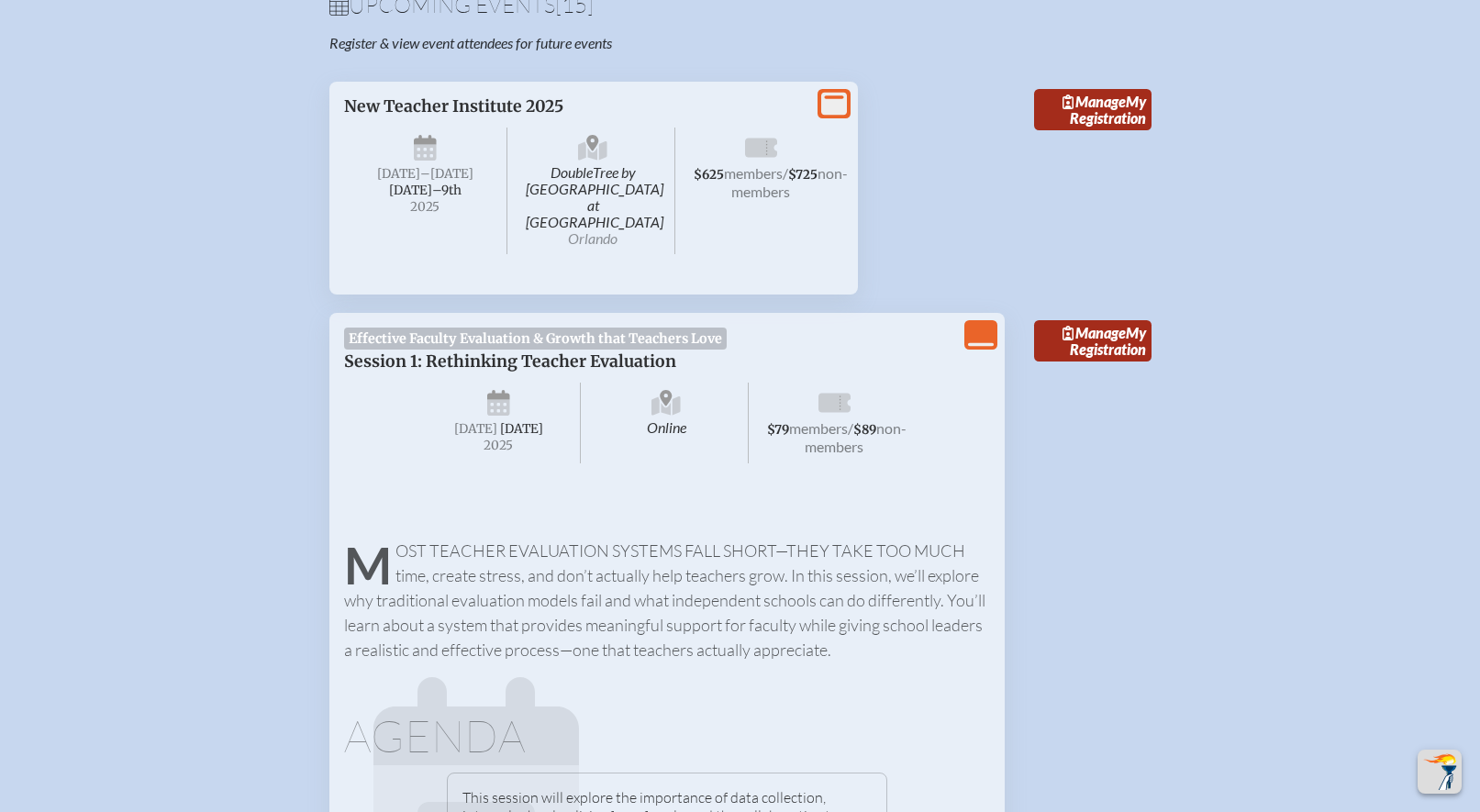
scroll to position [690, 0]
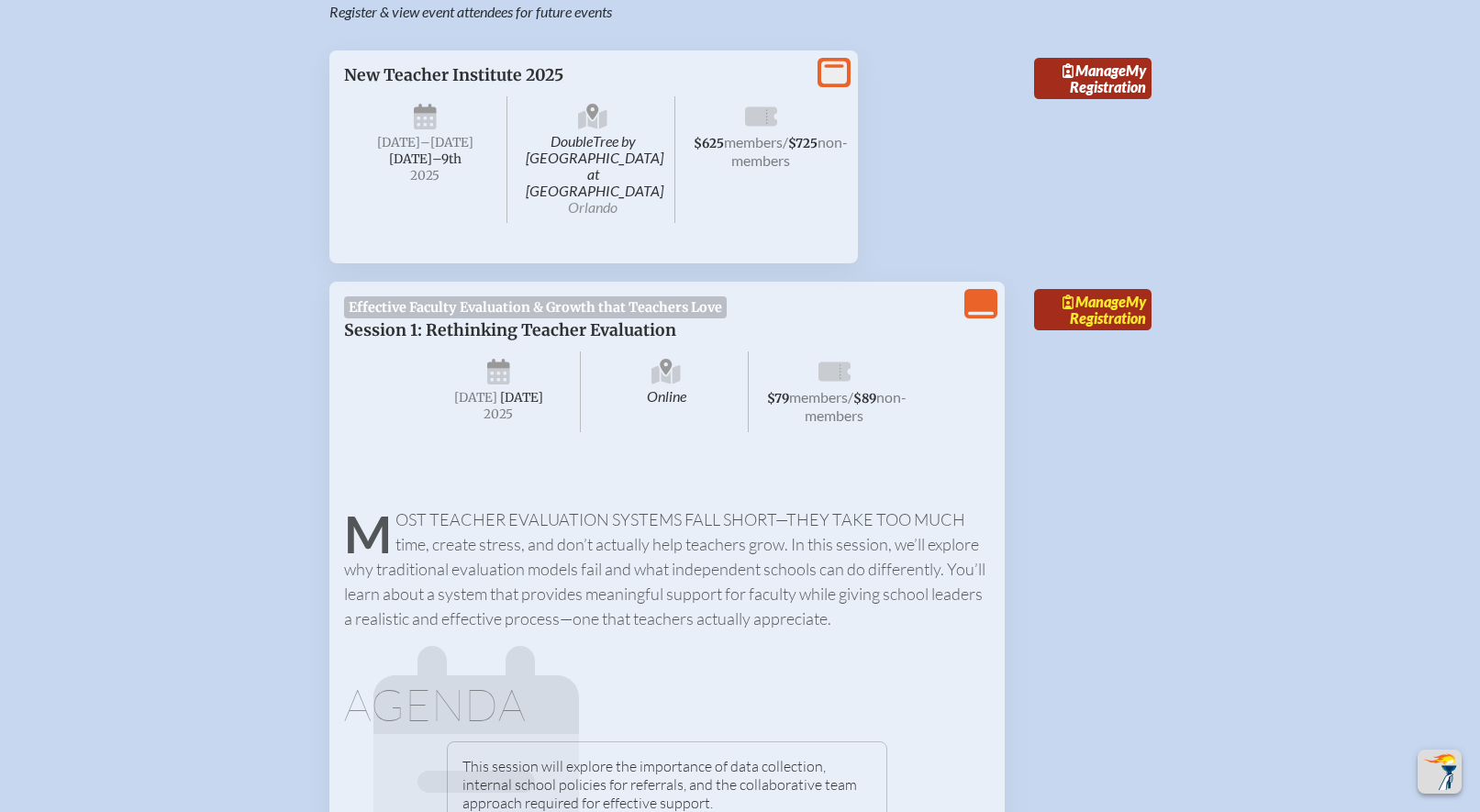
click at [1102, 304] on link "Manage My Registration" at bounding box center [1092, 310] width 118 height 42
